Goal: Find specific page/section: Find specific page/section

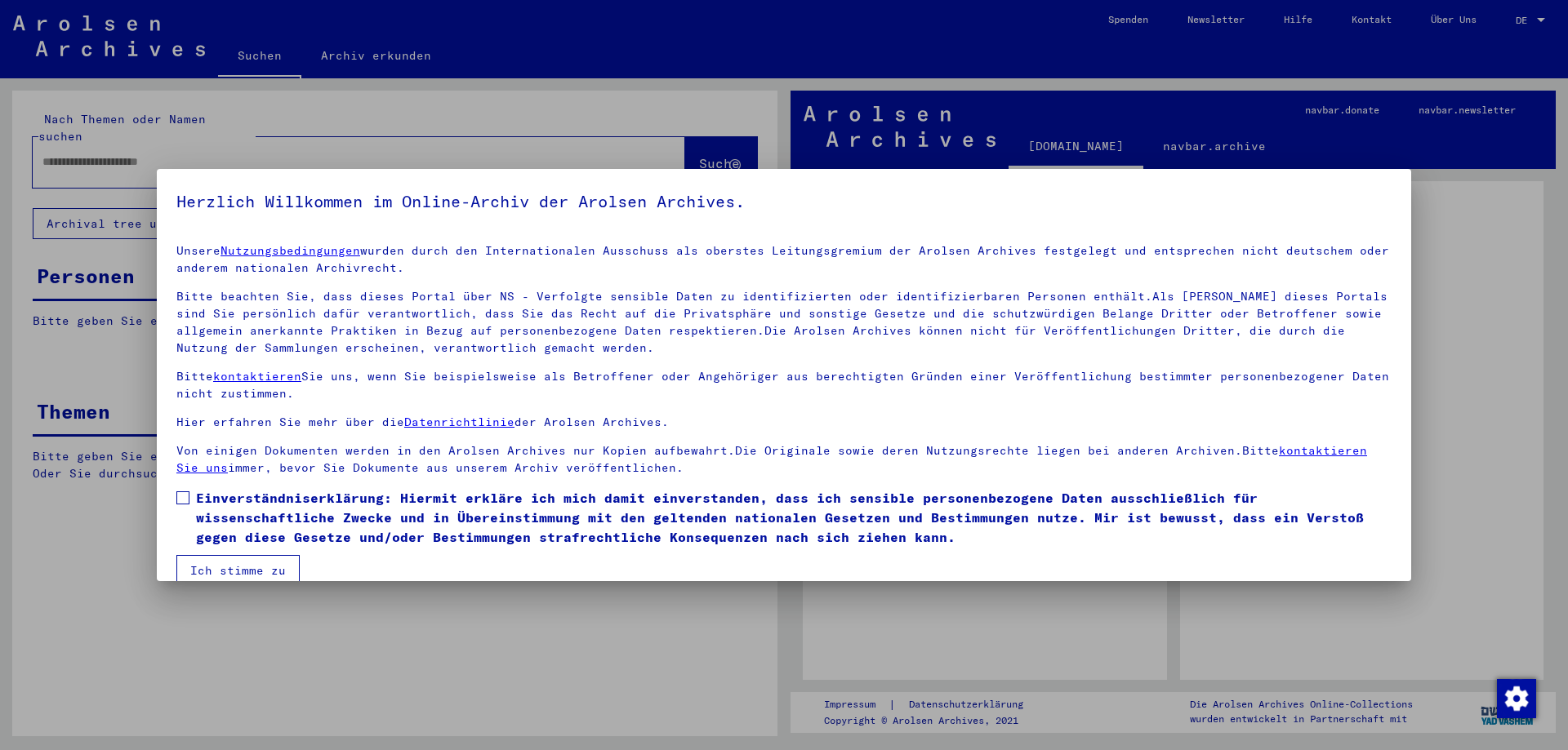
scroll to position [25, 0]
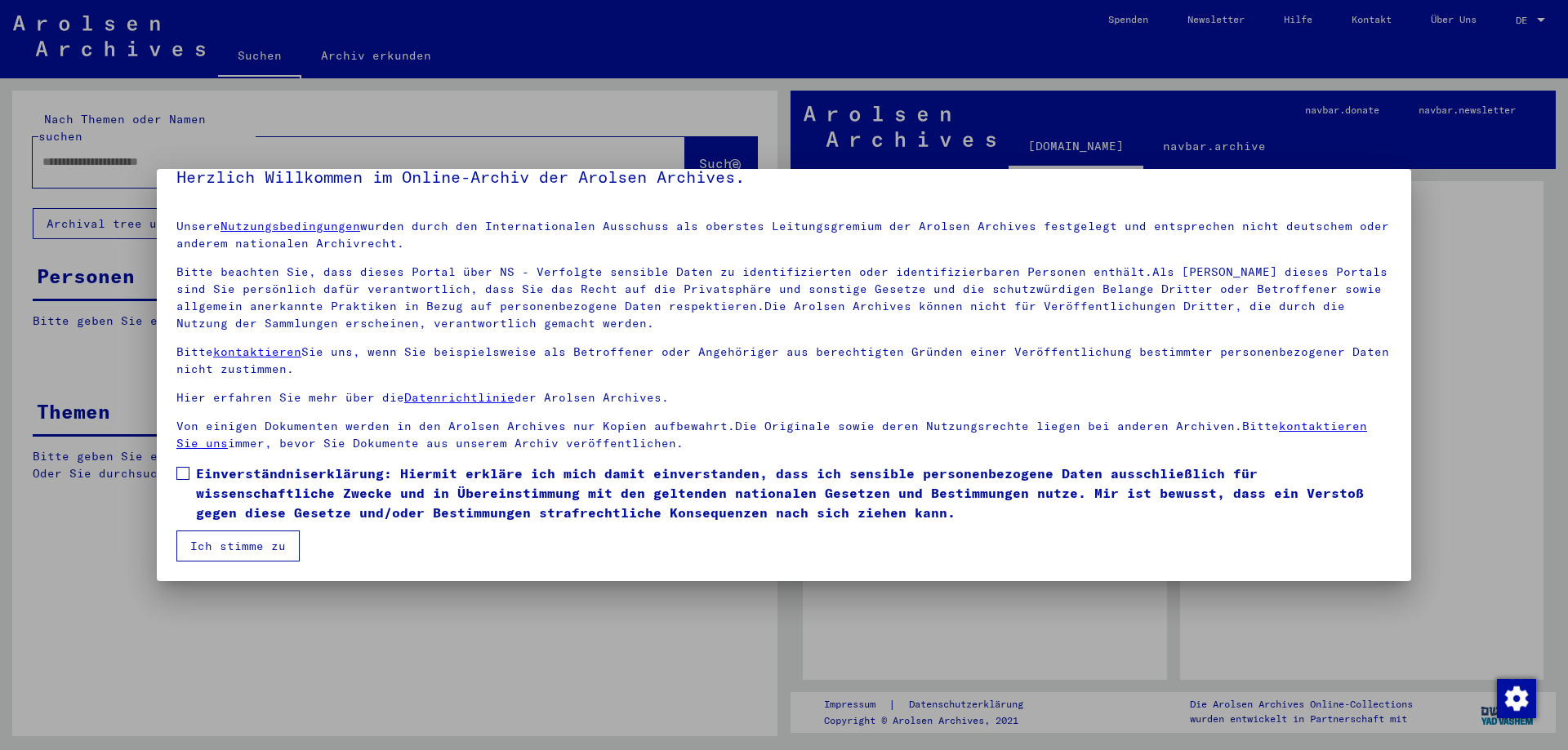
drag, startPoint x: 235, startPoint y: 547, endPoint x: 266, endPoint y: 527, distance: 36.9
click at [236, 547] on button "Ich stimme zu" at bounding box center [237, 547] width 123 height 31
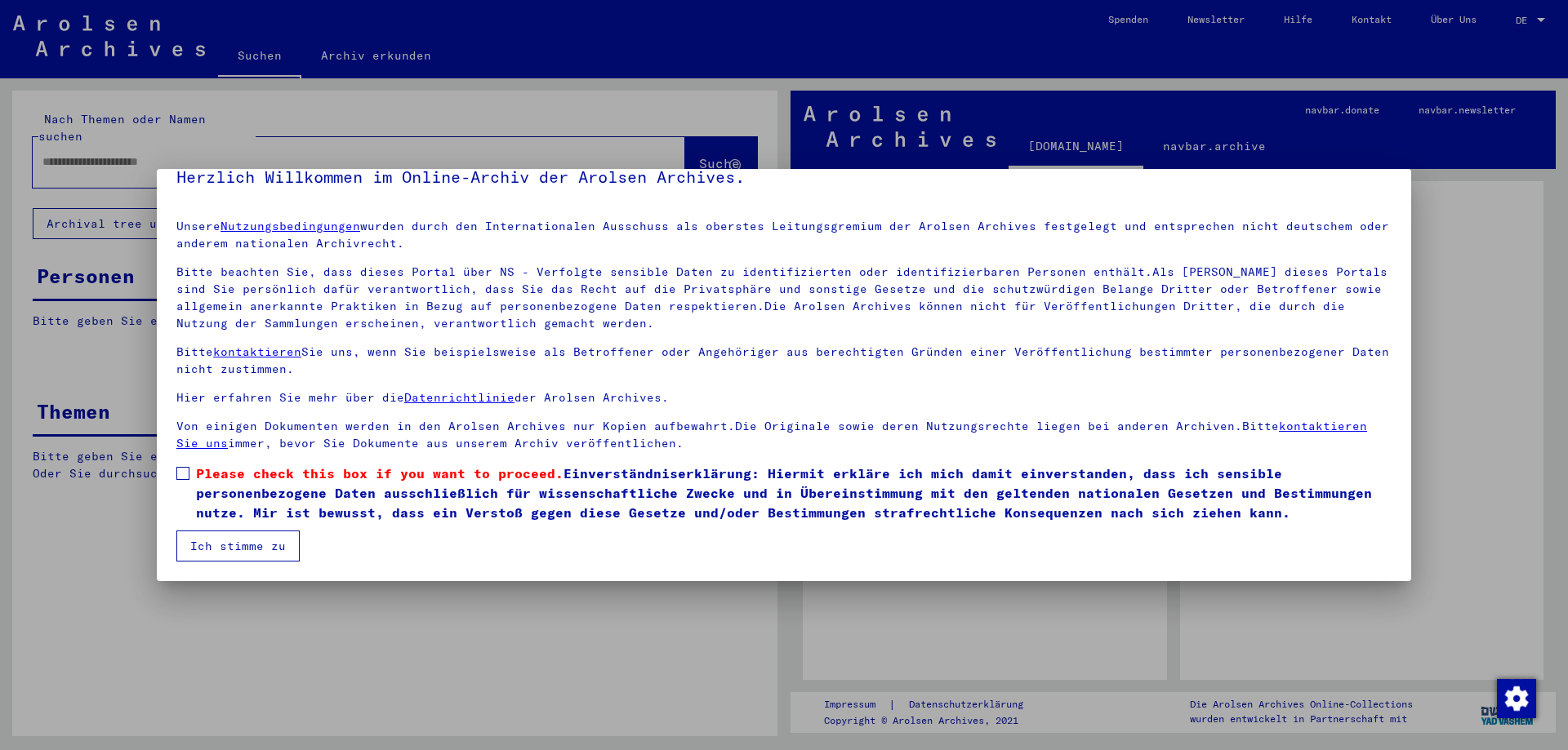
click at [175, 469] on mat-dialog-content "Unsere Nutzungsbedingungen wurden durch den Internationalen Ausschuss als obers…" at bounding box center [784, 383] width 1254 height 355
click at [183, 470] on span at bounding box center [183, 474] width 13 height 13
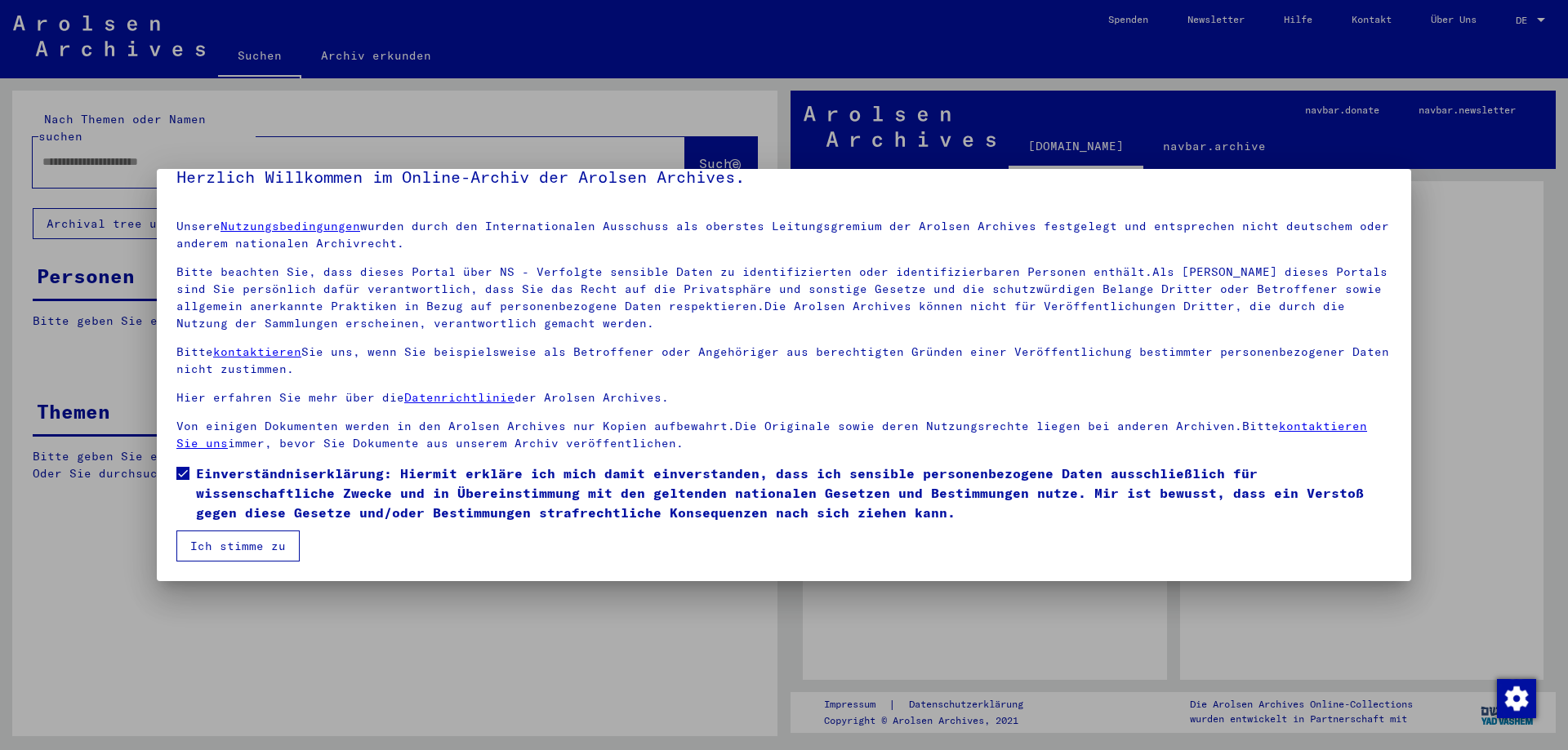
click at [222, 540] on button "Ich stimme zu" at bounding box center [237, 547] width 123 height 31
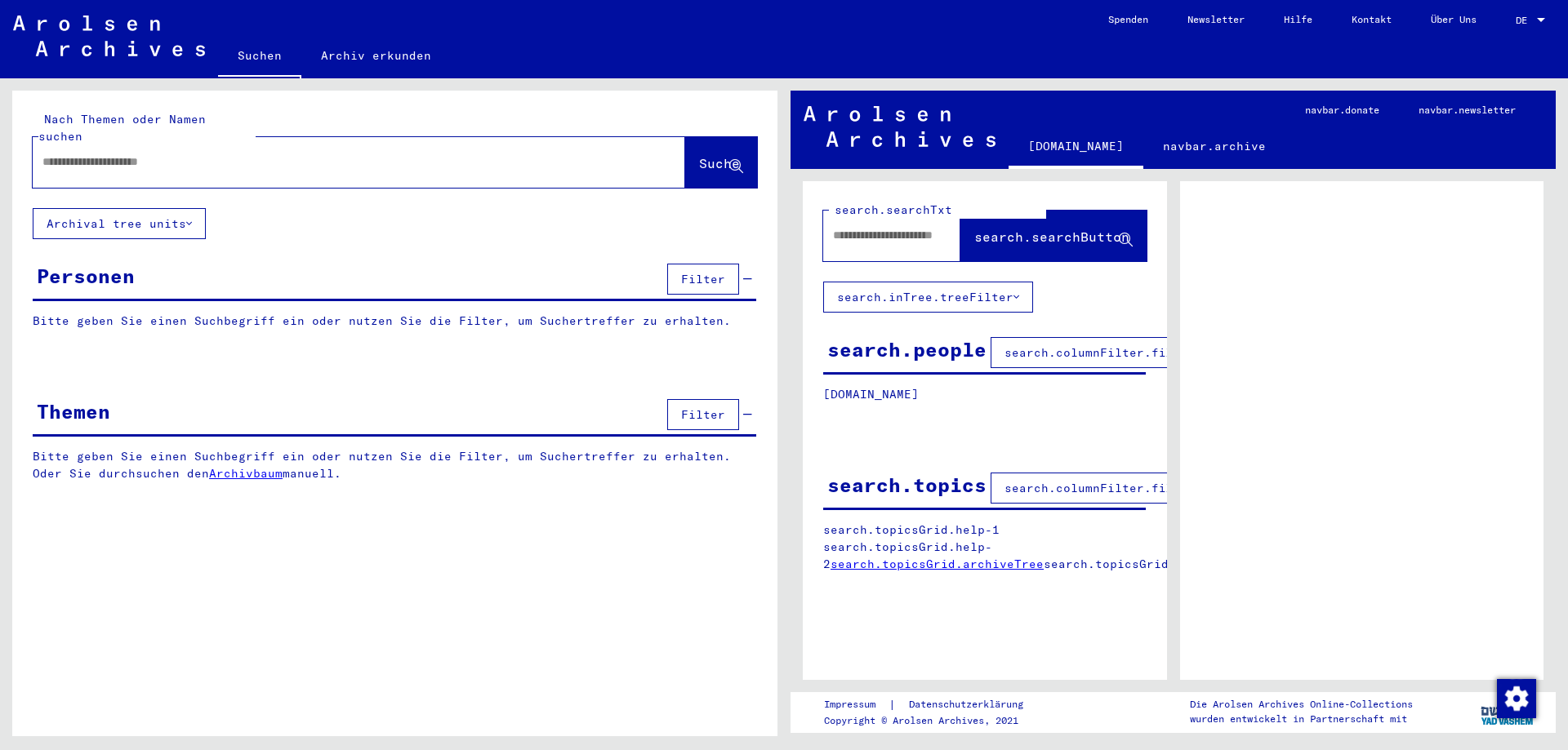
click at [1514, 21] on link "DE DE" at bounding box center [1531, 19] width 72 height 39
click at [1524, 17] on span "DE" at bounding box center [1525, 20] width 18 height 12
click at [1526, 26] on span "English" at bounding box center [1512, 29] width 66 height 29
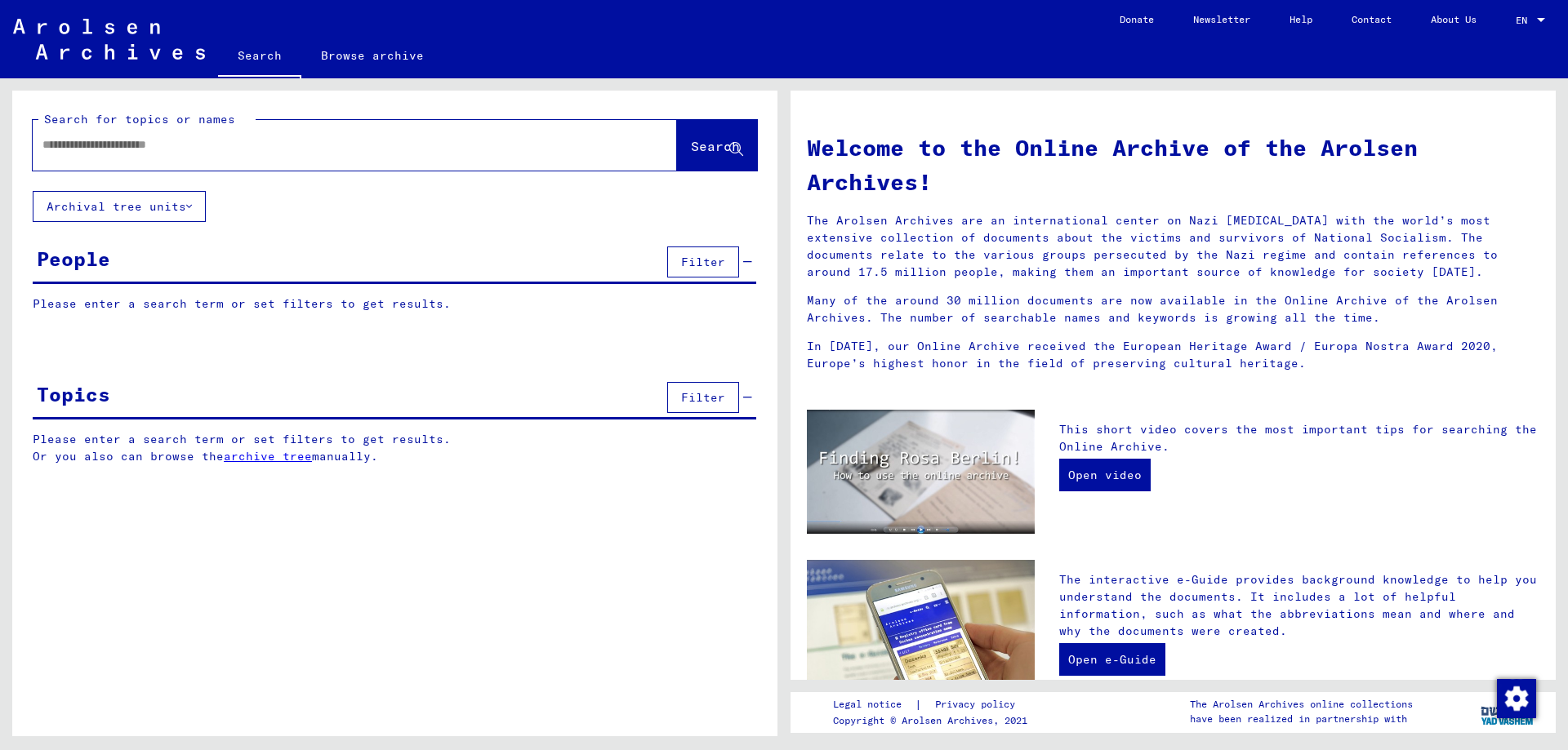
click at [710, 262] on span "Filter" at bounding box center [703, 262] width 44 height 15
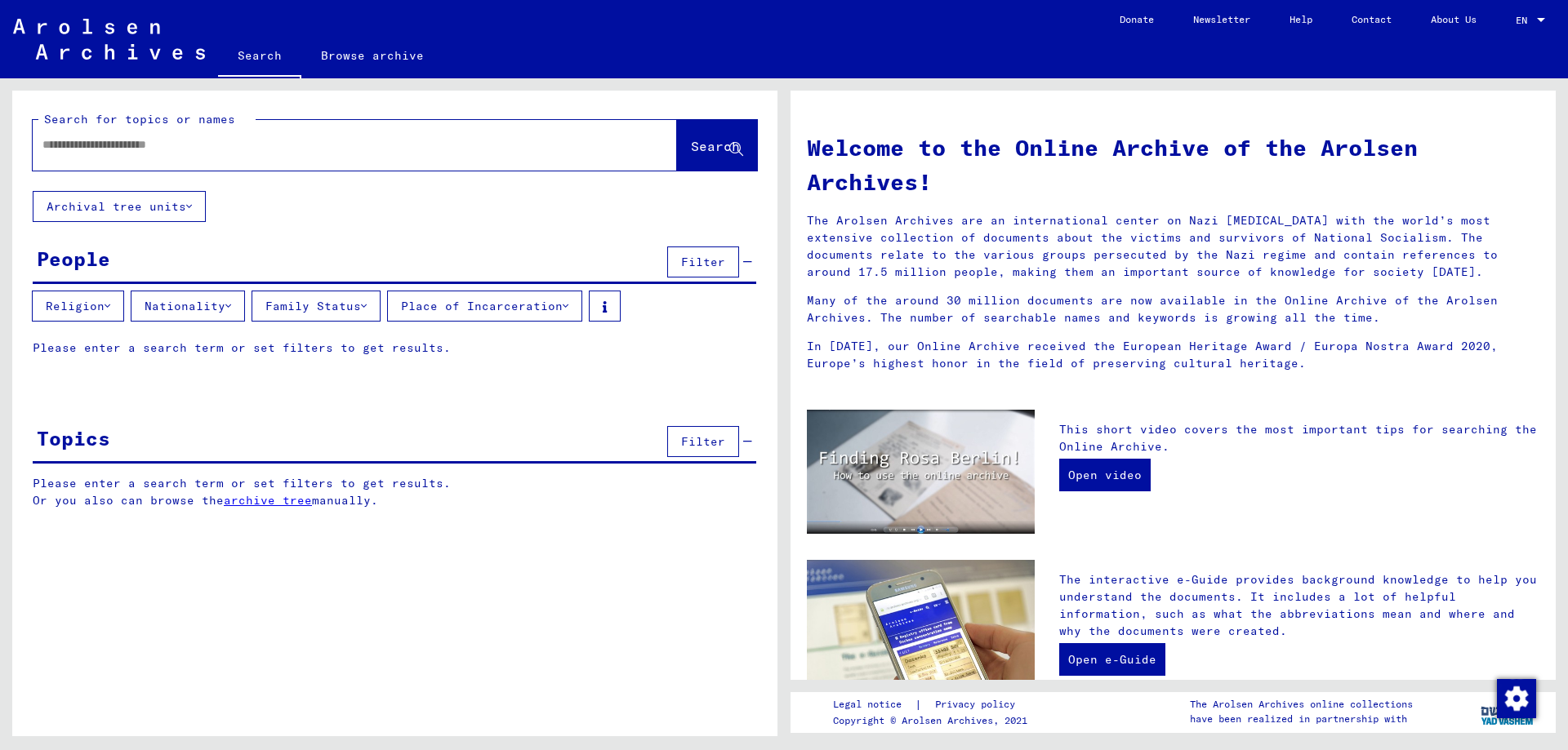
click at [147, 210] on button "Archival tree units" at bounding box center [120, 206] width 173 height 31
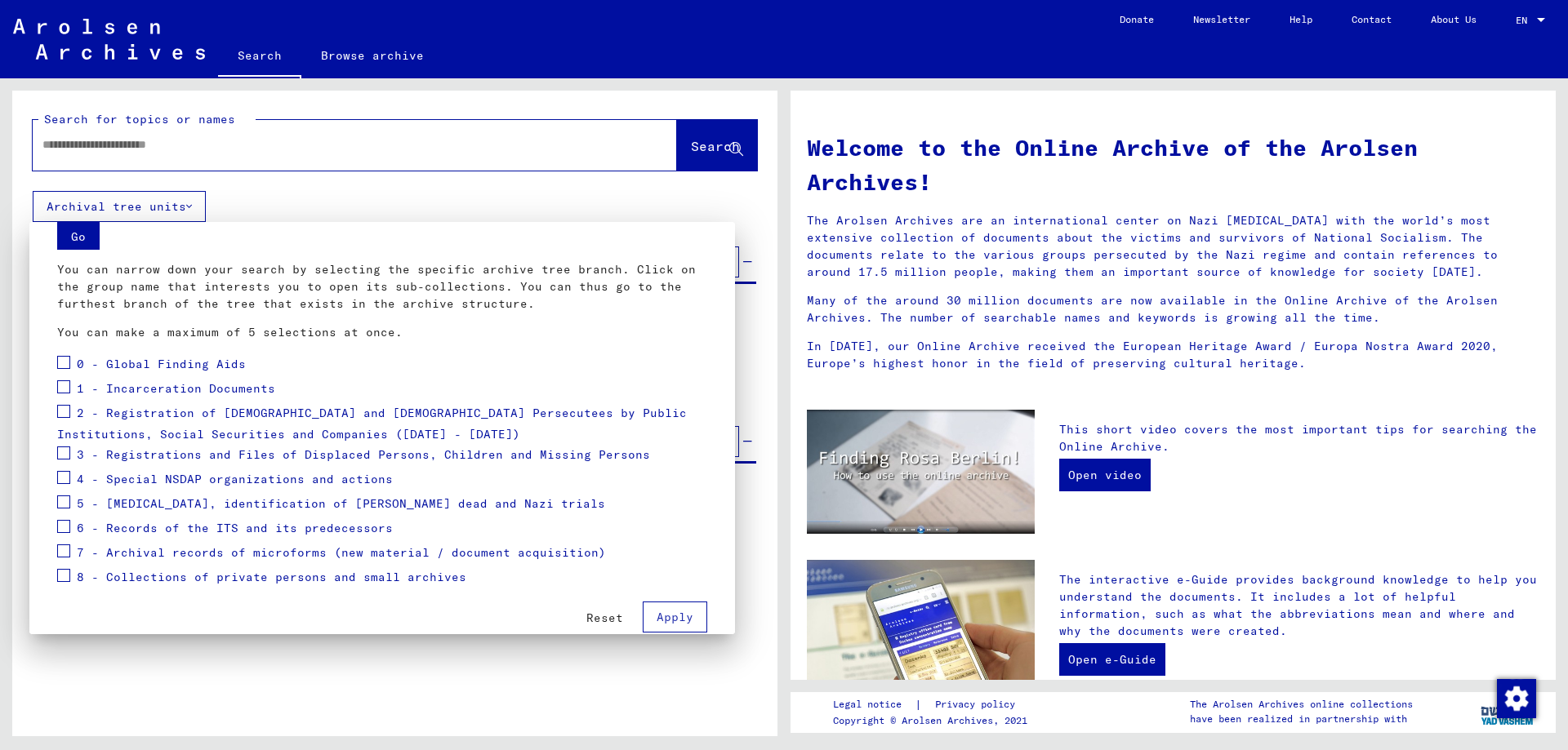
scroll to position [85, 0]
